Goal: Transaction & Acquisition: Obtain resource

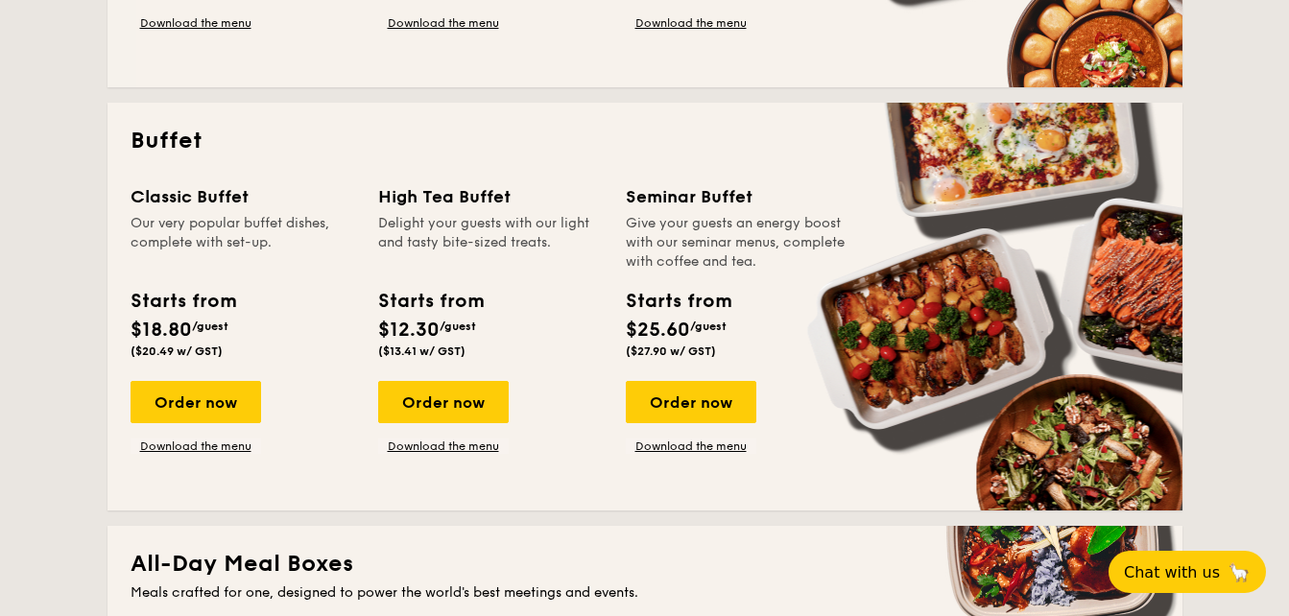
scroll to position [1152, 0]
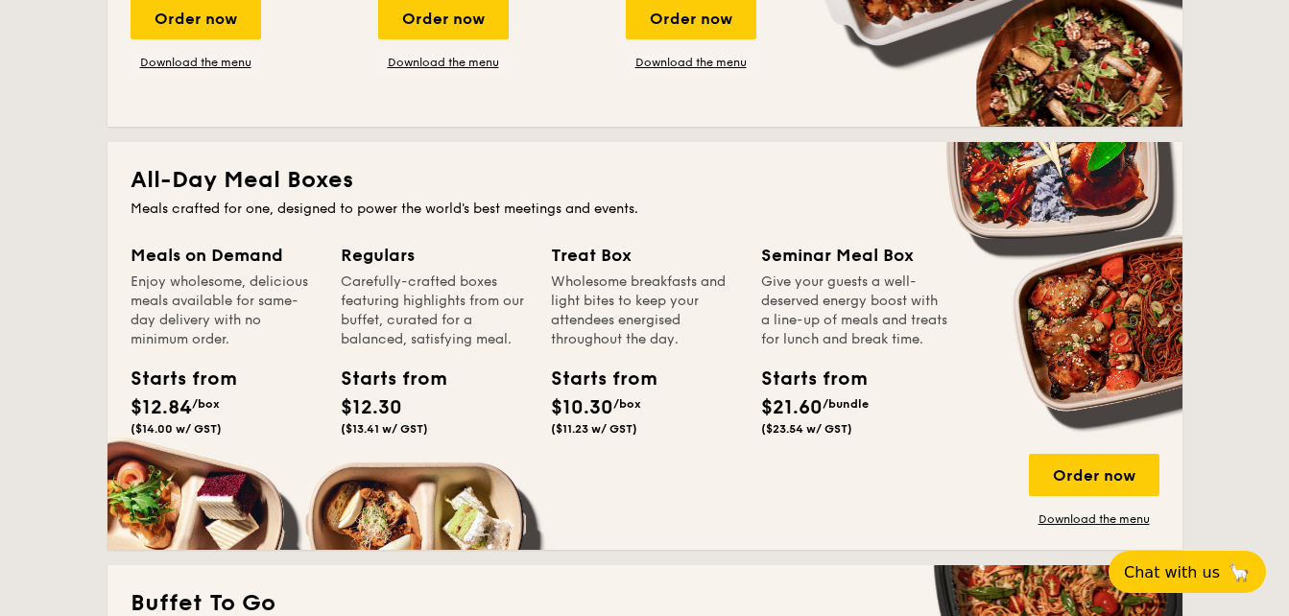
drag, startPoint x: 1088, startPoint y: 519, endPoint x: 1005, endPoint y: 492, distance: 87.7
click at [1085, 521] on link "Download the menu" at bounding box center [1094, 519] width 131 height 15
